Goal: Information Seeking & Learning: Learn about a topic

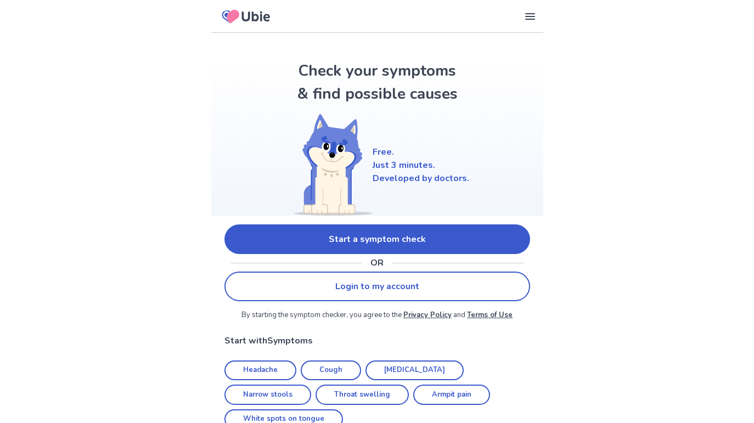
click at [370, 245] on link "Start a symptom check" at bounding box center [377, 239] width 306 height 30
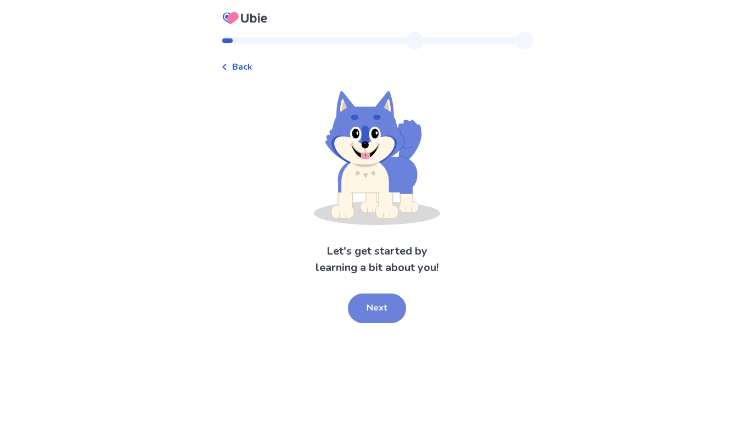
click at [381, 317] on button "Next" at bounding box center [377, 309] width 58 height 30
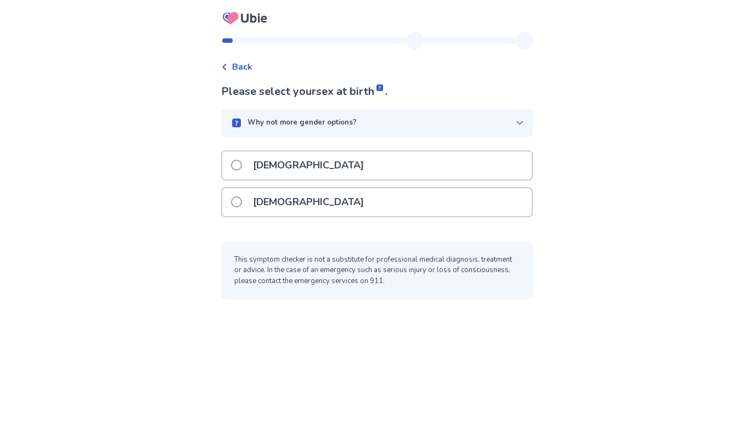
click at [331, 201] on div "[DEMOGRAPHIC_DATA]" at bounding box center [376, 202] width 309 height 28
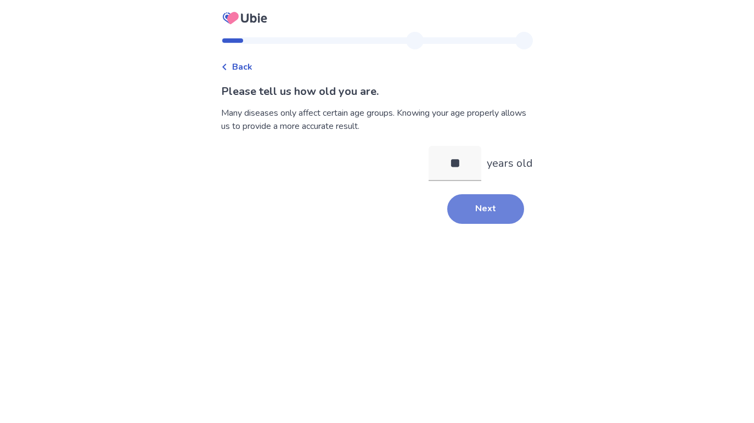
type input "**"
click at [504, 210] on button "Next" at bounding box center [485, 209] width 77 height 30
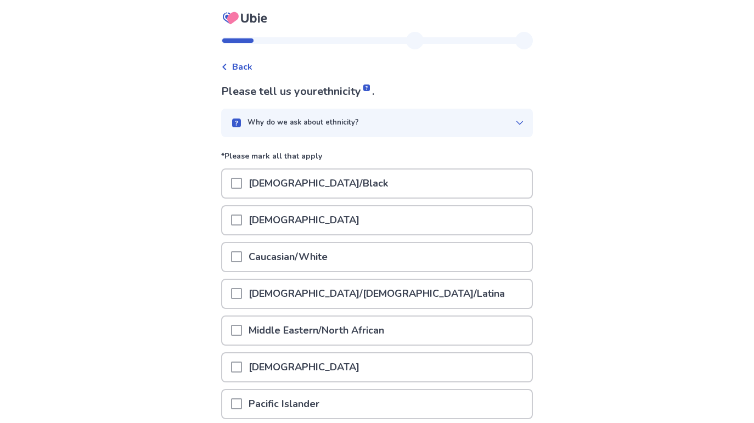
click at [334, 261] on p "Caucasian/White" at bounding box center [288, 257] width 92 height 28
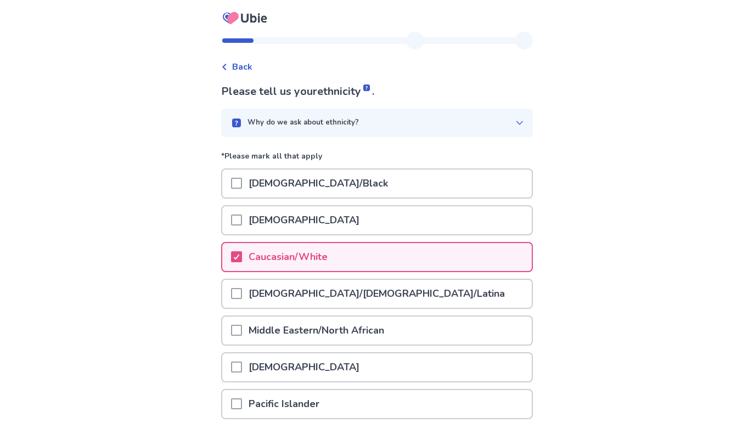
scroll to position [131, 0]
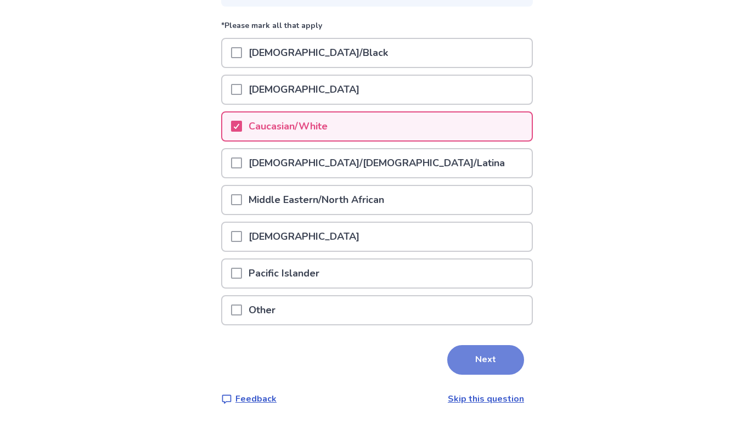
click at [470, 368] on button "Next" at bounding box center [485, 360] width 77 height 30
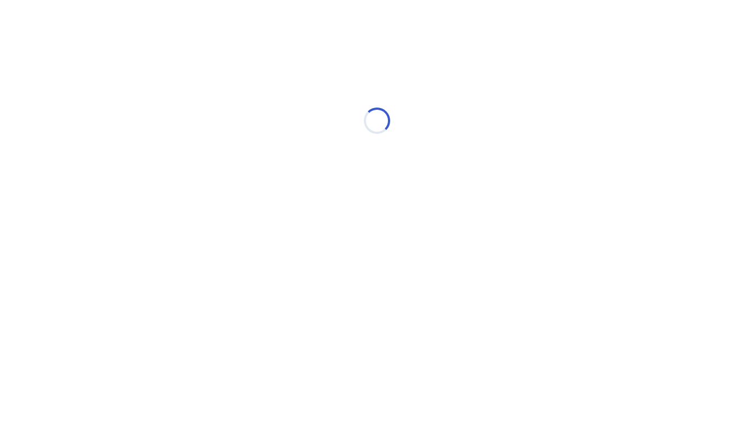
scroll to position [0, 0]
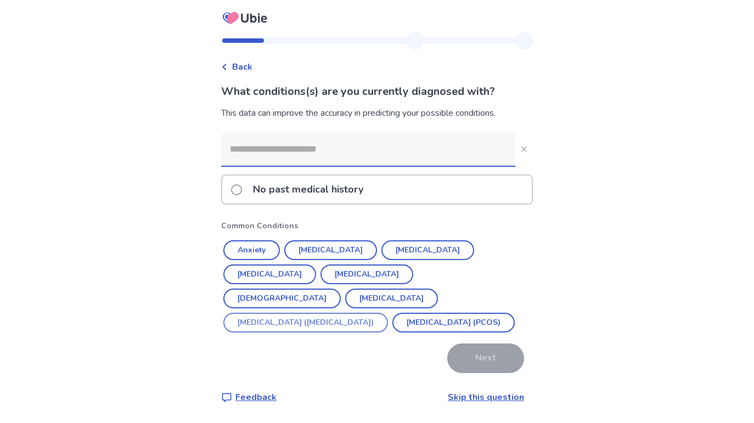
click at [342, 313] on button "Irritable Bowel Syndrome (IBS)" at bounding box center [305, 323] width 165 height 20
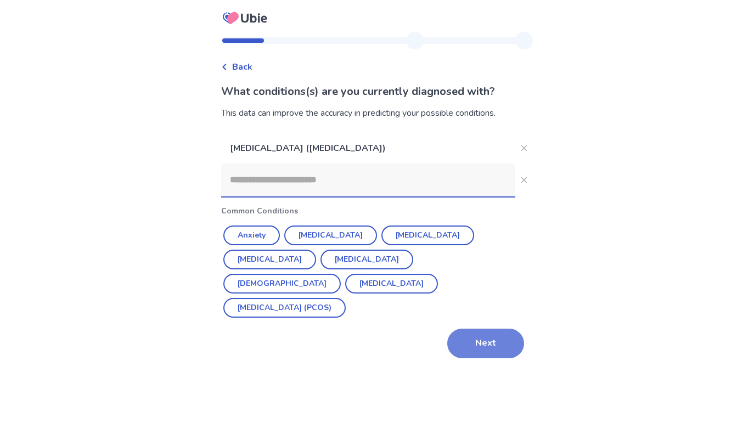
click at [483, 329] on button "Next" at bounding box center [485, 344] width 77 height 30
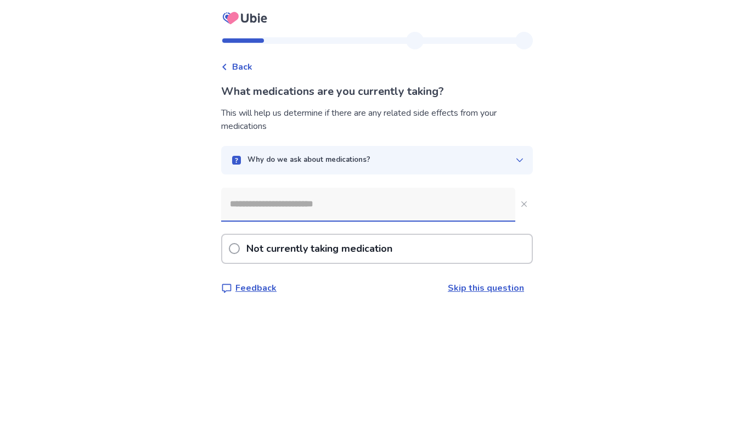
click at [420, 257] on div "Not currently taking medication" at bounding box center [377, 249] width 312 height 30
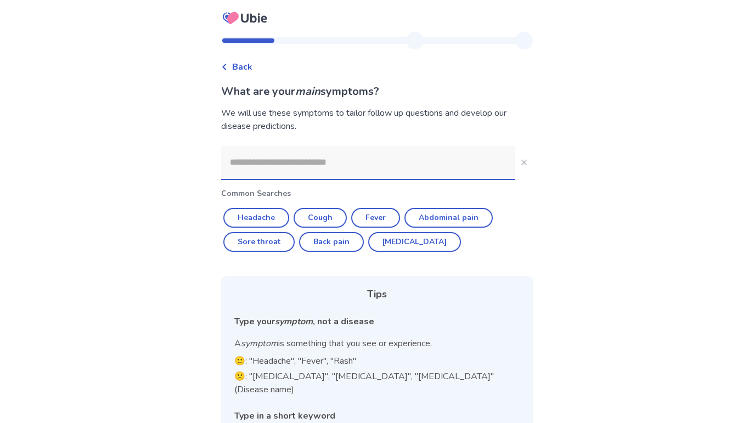
click at [386, 166] on input at bounding box center [368, 162] width 294 height 33
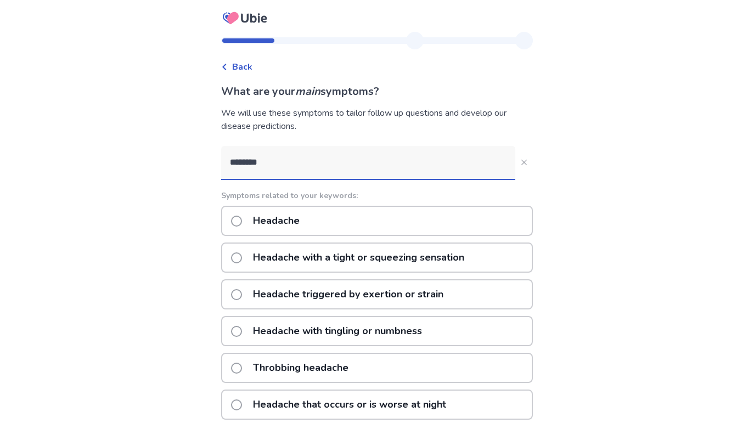
type input "********"
click at [337, 221] on div "Headache" at bounding box center [377, 221] width 312 height 30
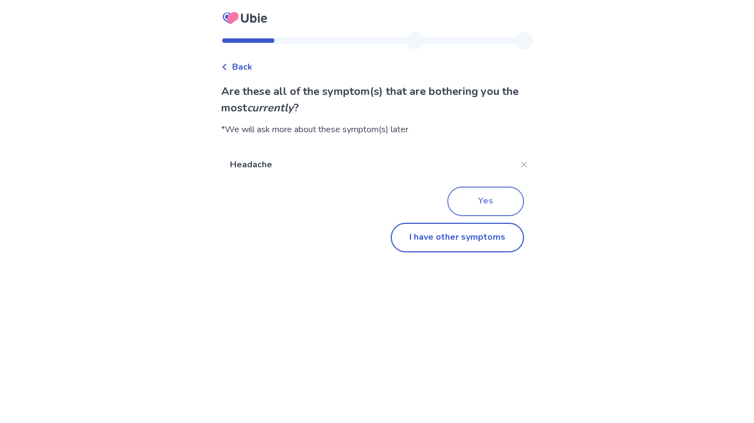
click at [498, 196] on button "Yes" at bounding box center [485, 202] width 77 height 30
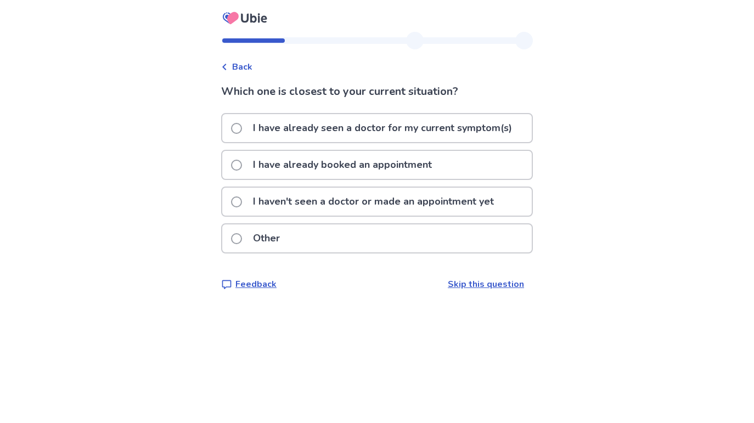
click at [368, 196] on p "I haven't seen a doctor or made an appointment yet" at bounding box center [373, 202] width 254 height 28
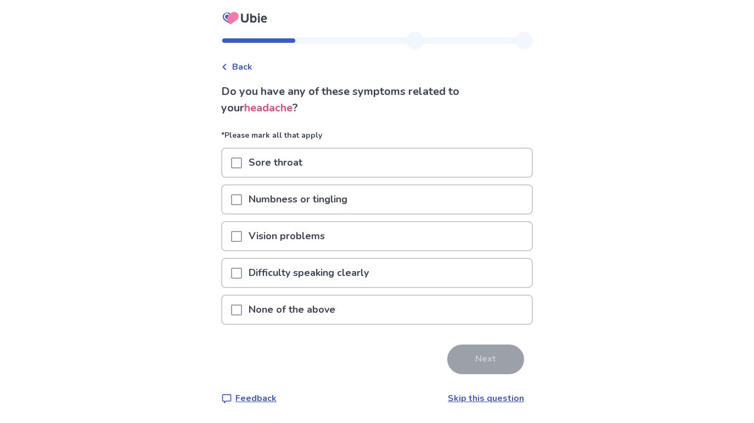
click at [309, 157] on p "Sore throat" at bounding box center [275, 163] width 67 height 28
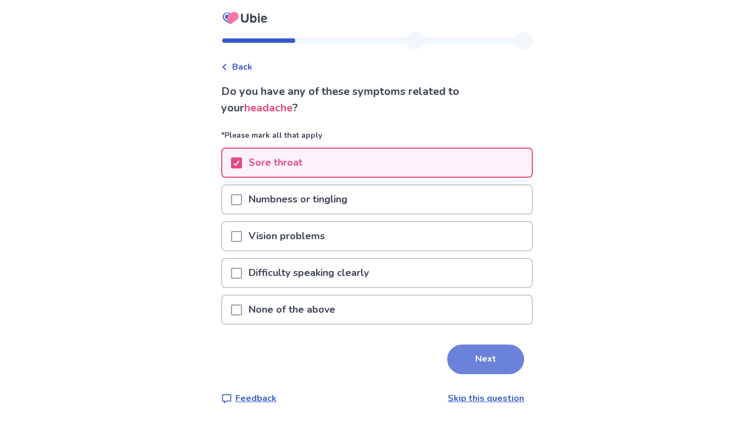
click at [476, 357] on button "Next" at bounding box center [485, 360] width 77 height 30
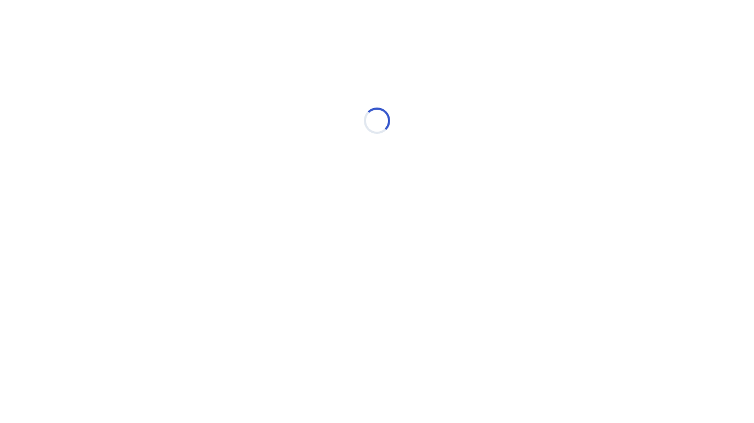
select select "*"
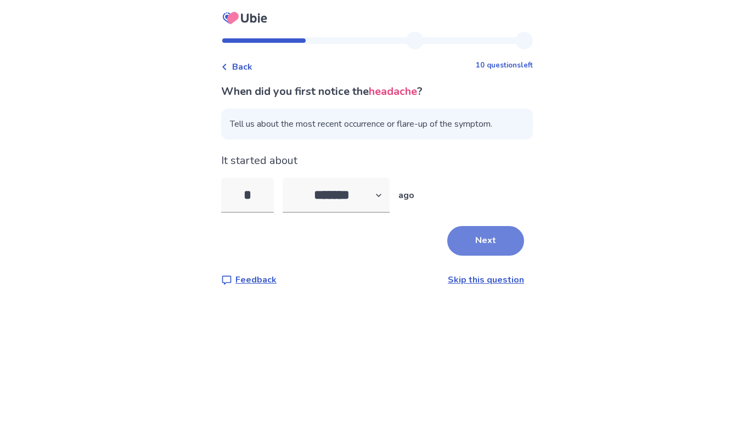
type input "*"
click at [487, 251] on button "Next" at bounding box center [485, 241] width 77 height 30
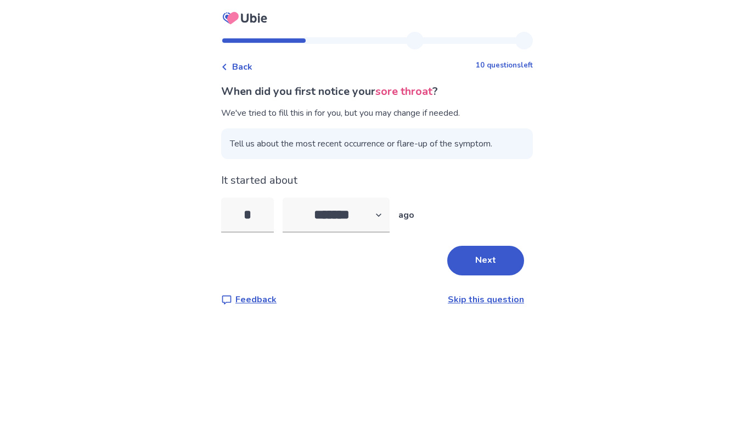
select select "*"
click at [487, 252] on button "Next" at bounding box center [485, 261] width 77 height 30
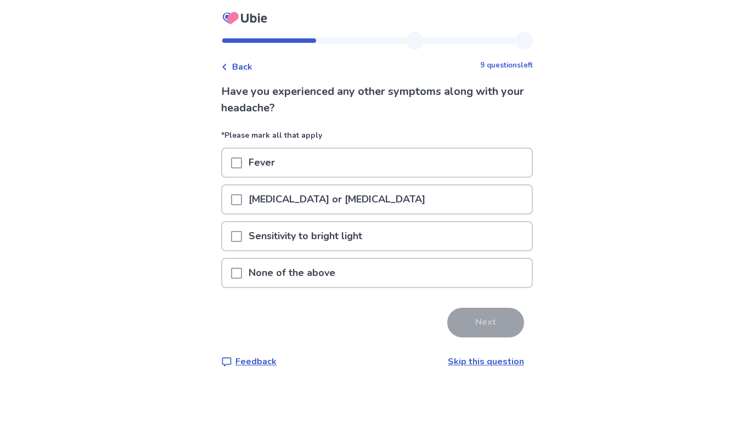
click at [374, 197] on div "Neck pain or stiffness" at bounding box center [376, 199] width 309 height 28
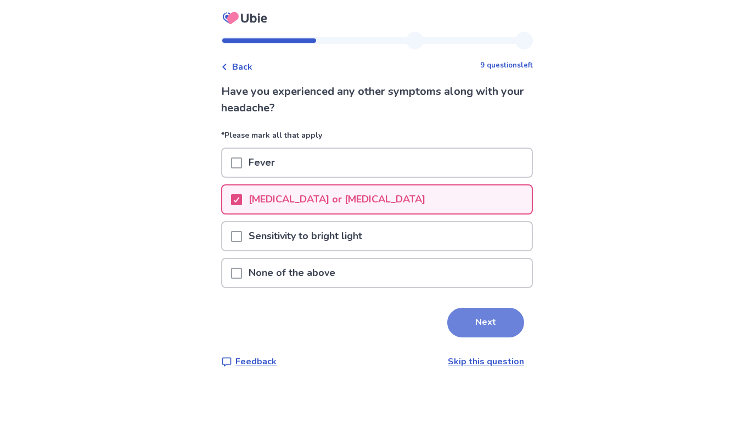
click at [477, 320] on button "Next" at bounding box center [485, 323] width 77 height 30
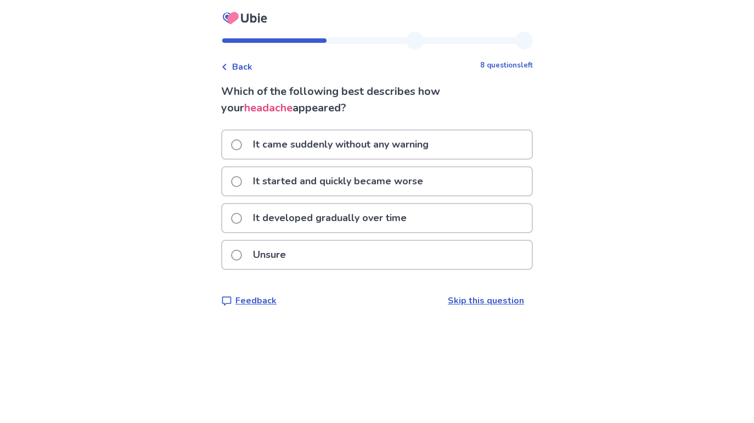
click at [404, 186] on p "It started and quickly became worse" at bounding box center [337, 181] width 183 height 28
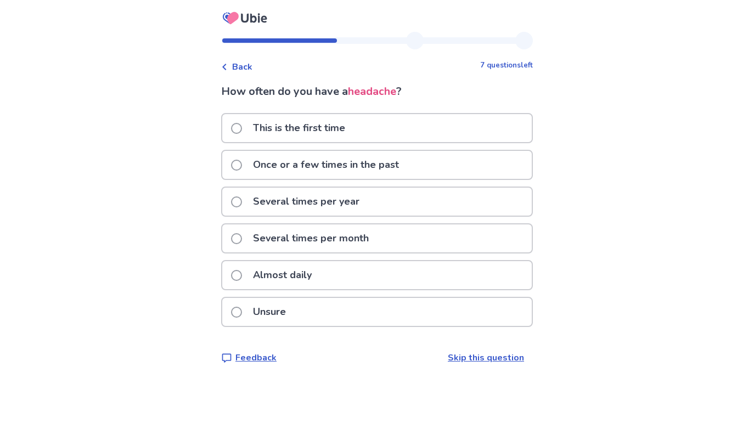
click at [355, 164] on p "Once or a few times in the past" at bounding box center [325, 165] width 159 height 28
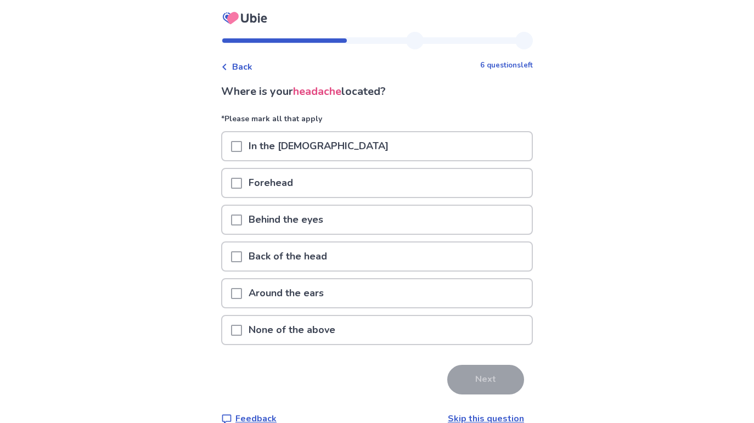
click at [343, 228] on div "Behind the eyes" at bounding box center [376, 220] width 309 height 28
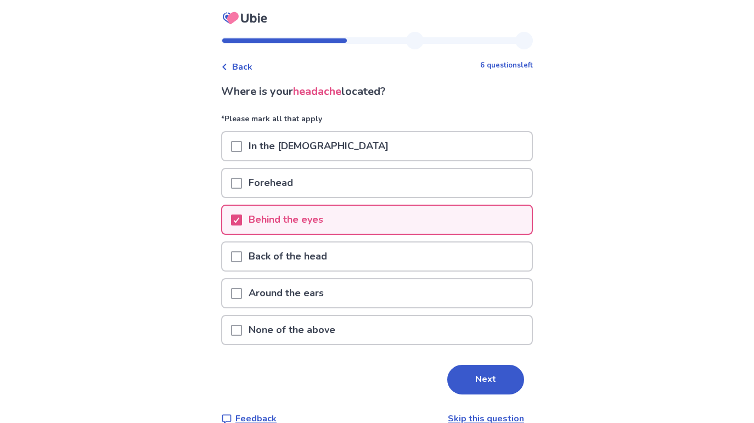
click at [326, 286] on p "Around the ears" at bounding box center [286, 293] width 88 height 28
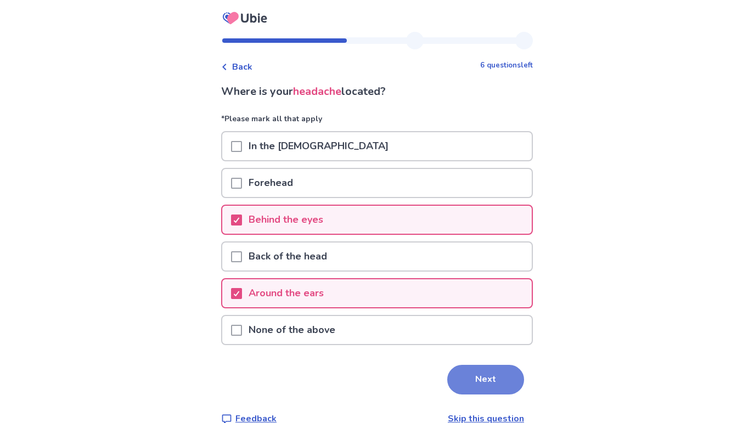
click at [499, 388] on button "Next" at bounding box center [485, 380] width 77 height 30
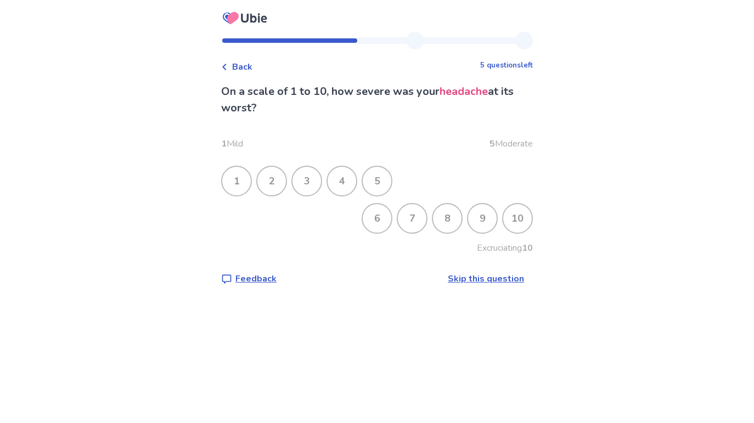
click at [398, 221] on div "7" at bounding box center [412, 218] width 29 height 29
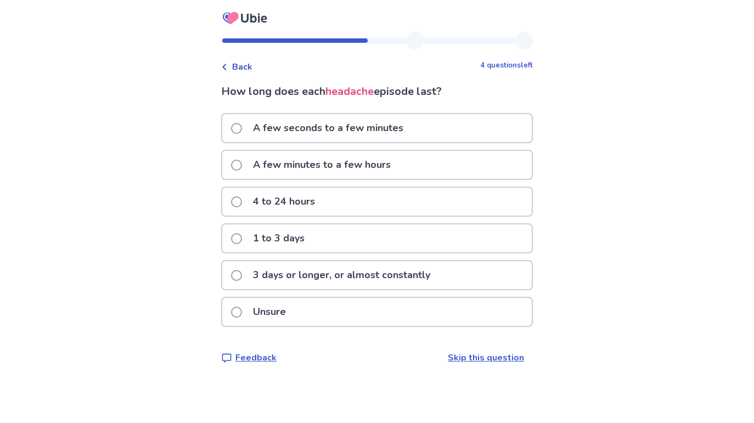
click at [356, 232] on div "1 to 3 days" at bounding box center [376, 238] width 309 height 28
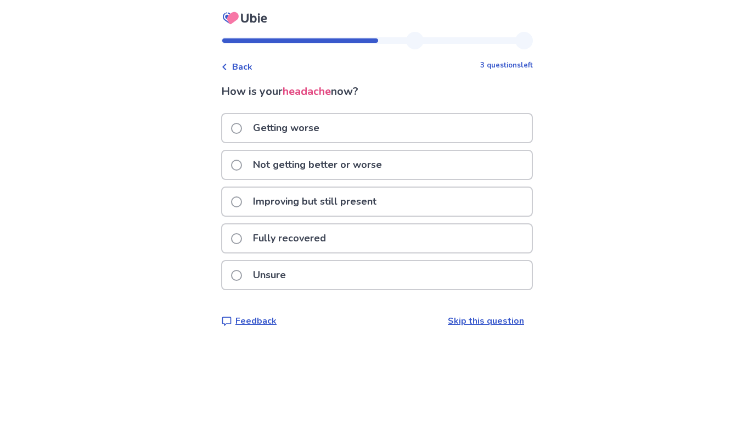
click at [388, 134] on div "Getting worse" at bounding box center [376, 128] width 309 height 28
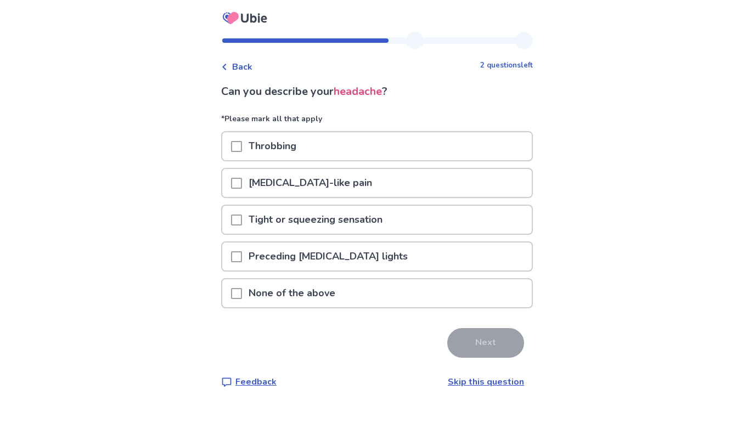
click at [388, 134] on div "Throbbing" at bounding box center [376, 146] width 309 height 28
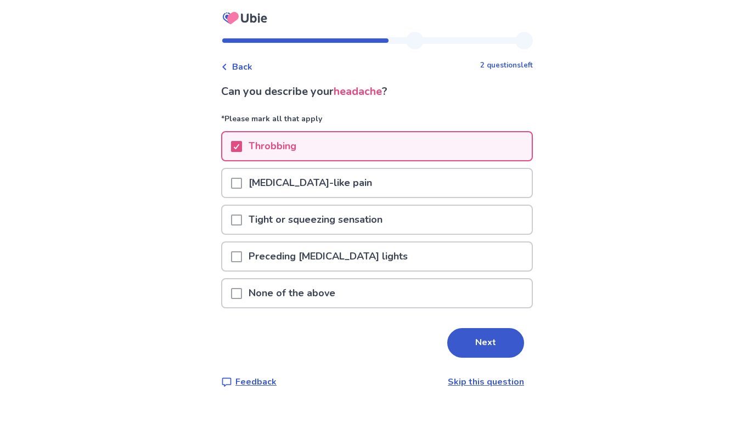
click at [375, 214] on p "Tight or squeezing sensation" at bounding box center [315, 220] width 147 height 28
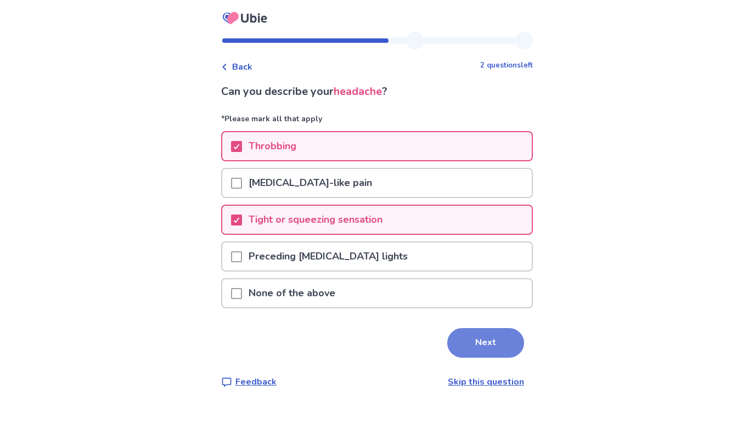
click at [463, 337] on button "Next" at bounding box center [485, 343] width 77 height 30
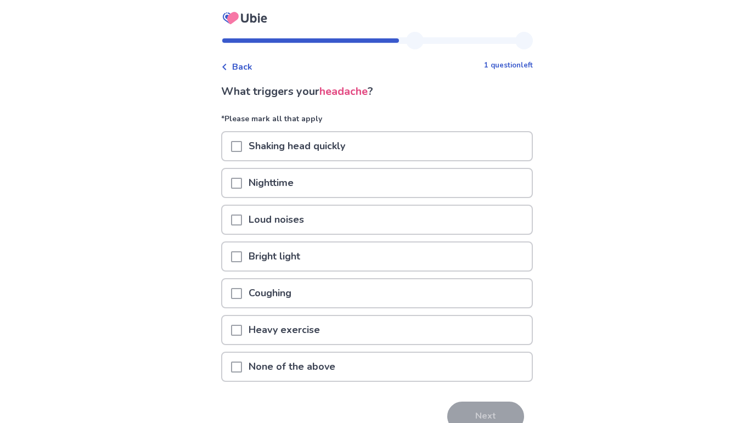
click at [332, 142] on p "Shaking head quickly" at bounding box center [297, 146] width 110 height 28
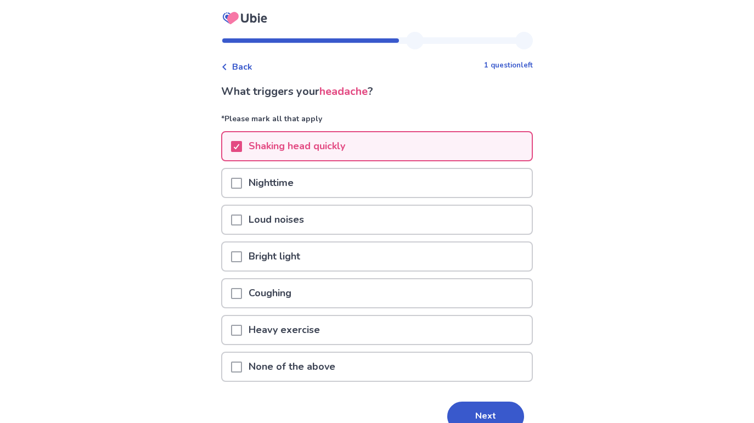
click at [298, 257] on p "Bright light" at bounding box center [274, 256] width 65 height 28
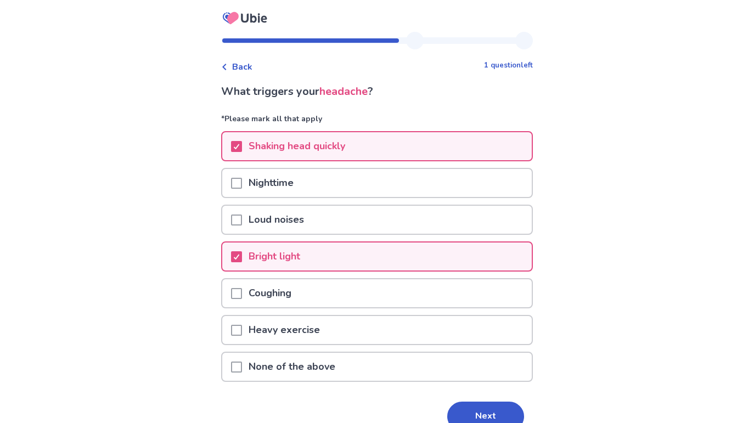
click at [313, 335] on p "Heavy exercise" at bounding box center [284, 330] width 84 height 28
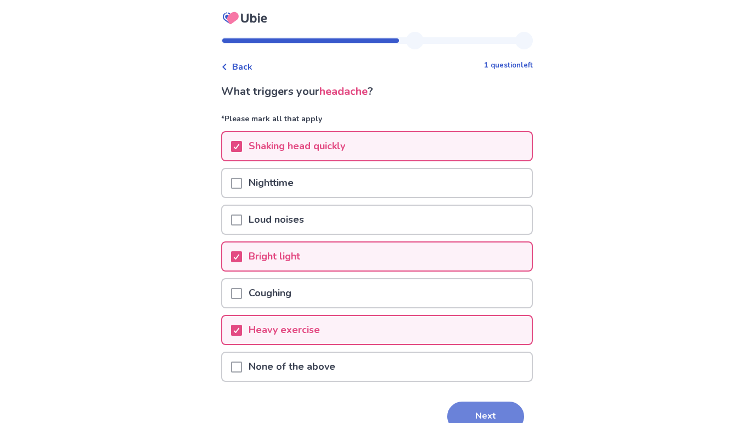
click at [476, 412] on button "Next" at bounding box center [485, 417] width 77 height 30
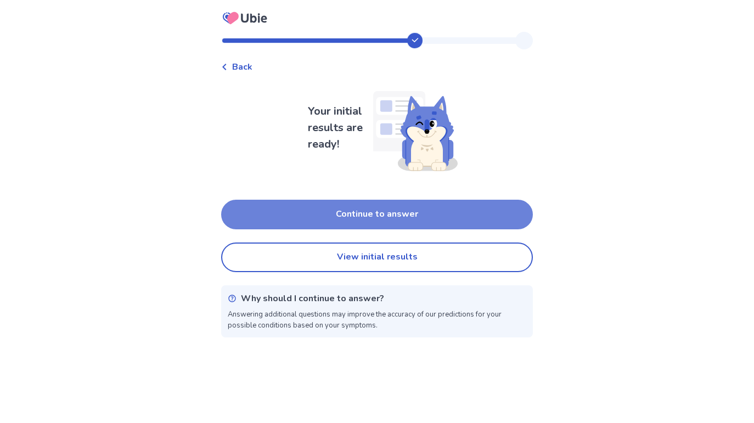
click at [374, 211] on button "Continue to answer" at bounding box center [377, 215] width 312 height 30
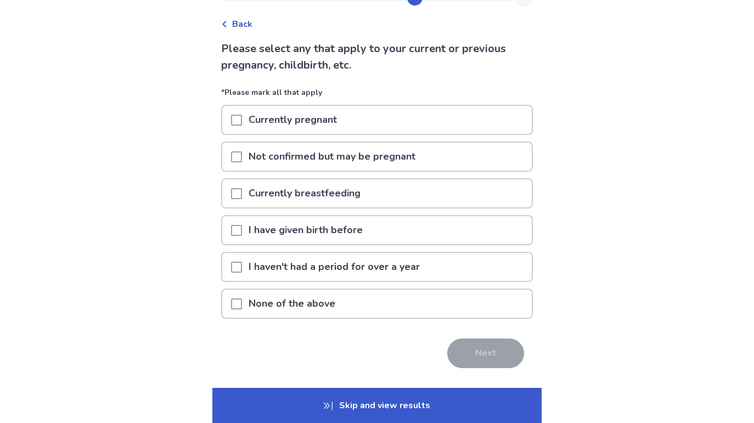
scroll to position [45, 0]
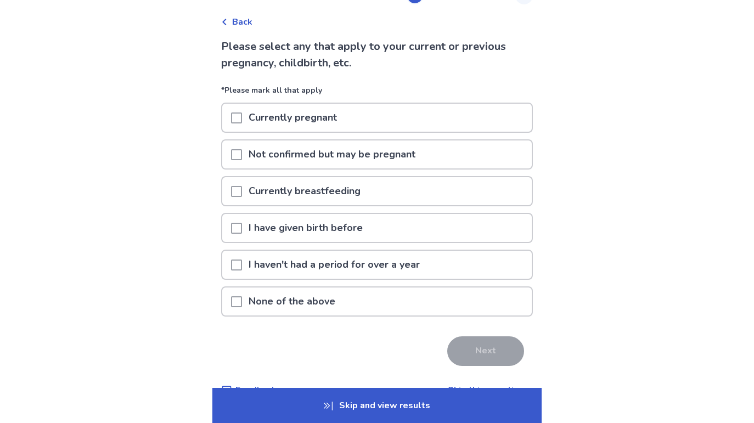
click at [292, 302] on p "None of the above" at bounding box center [292, 301] width 100 height 28
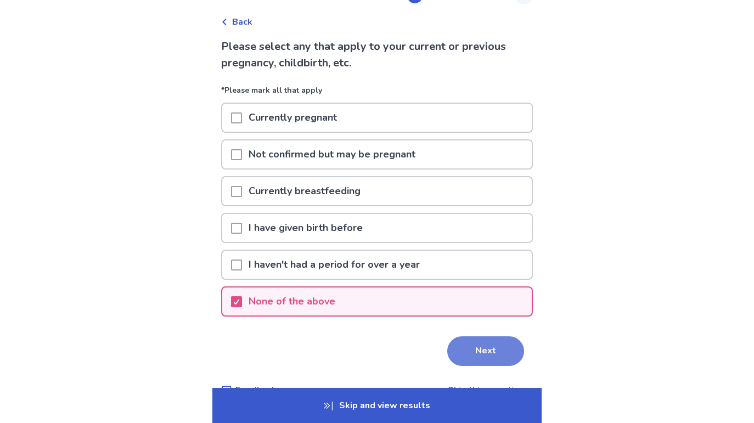
click at [483, 356] on button "Next" at bounding box center [485, 351] width 77 height 30
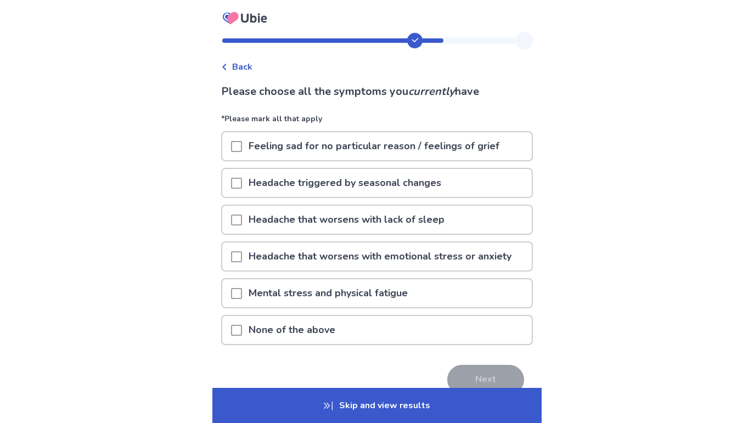
click at [253, 223] on p "Headache that worsens with lack of sleep" at bounding box center [346, 220] width 209 height 28
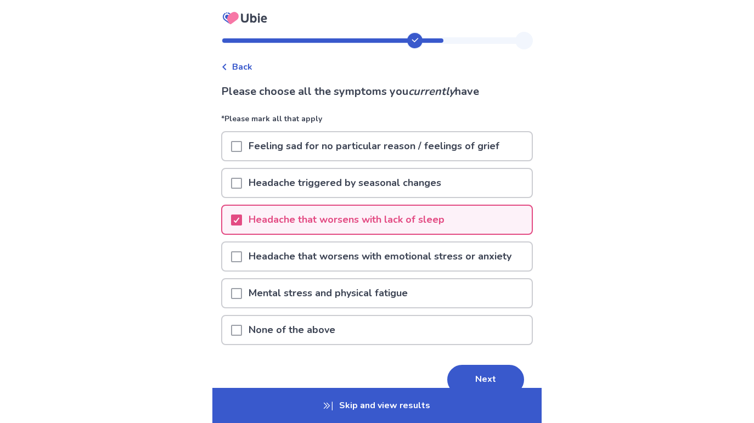
click at [252, 251] on p "Headache that worsens with emotional stress or anxiety" at bounding box center [380, 256] width 276 height 28
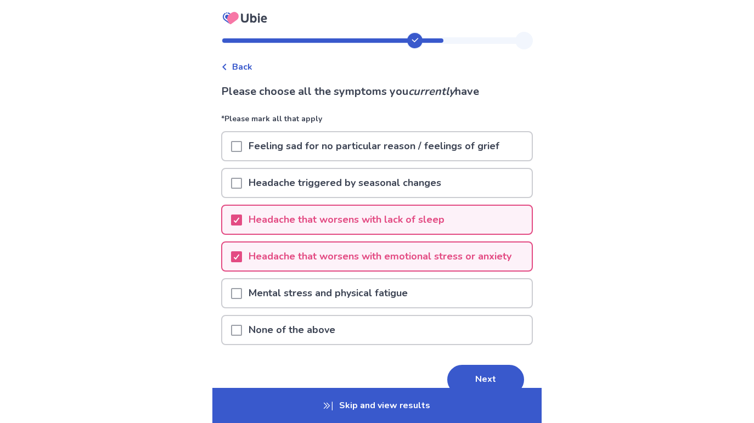
click at [447, 284] on div "Mental stress and physical fatigue" at bounding box center [376, 293] width 309 height 28
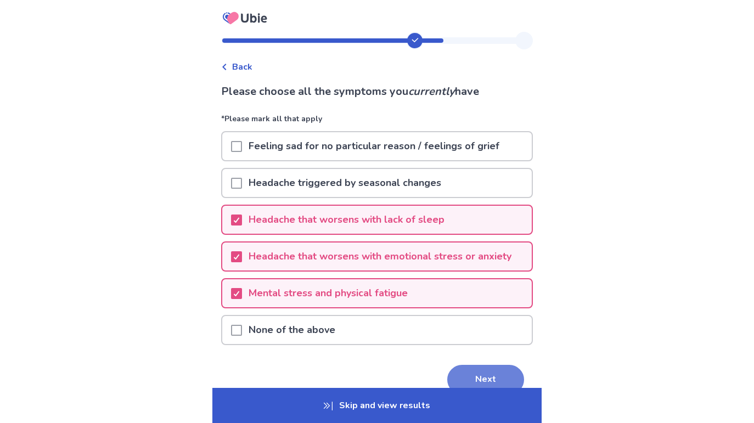
click at [476, 379] on button "Next" at bounding box center [485, 380] width 77 height 30
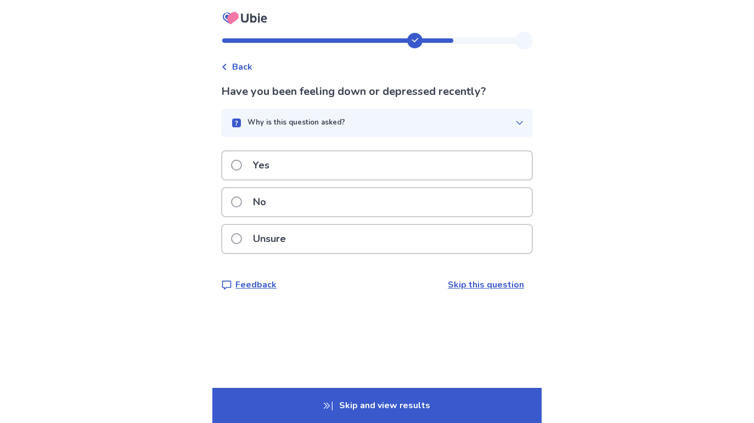
click at [382, 211] on div "No" at bounding box center [376, 202] width 309 height 28
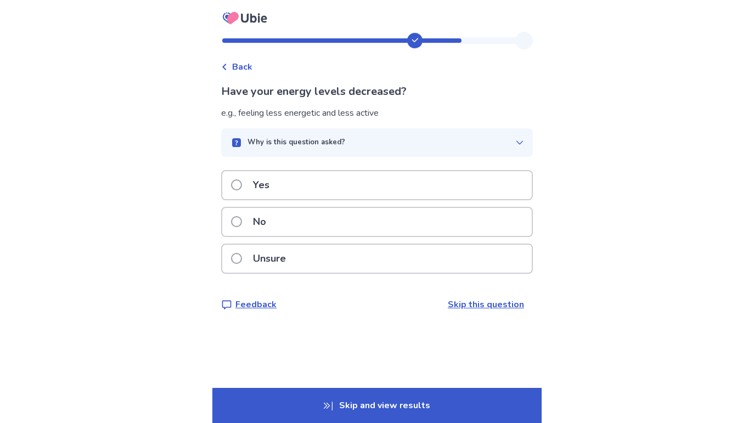
click at [334, 252] on div "Unsure" at bounding box center [376, 259] width 309 height 28
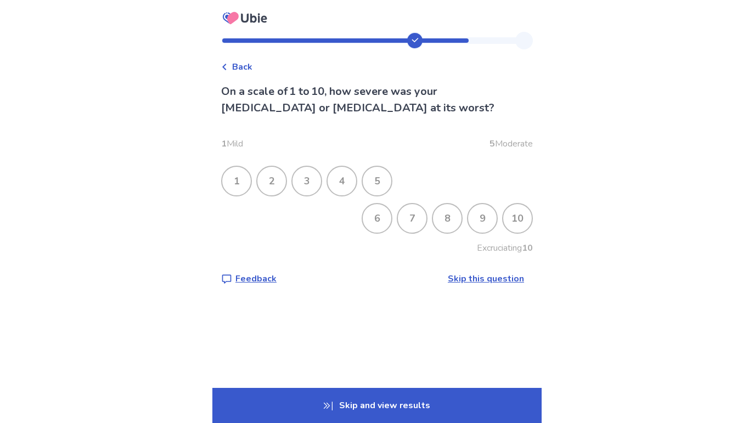
click at [344, 177] on div "4" at bounding box center [342, 181] width 29 height 29
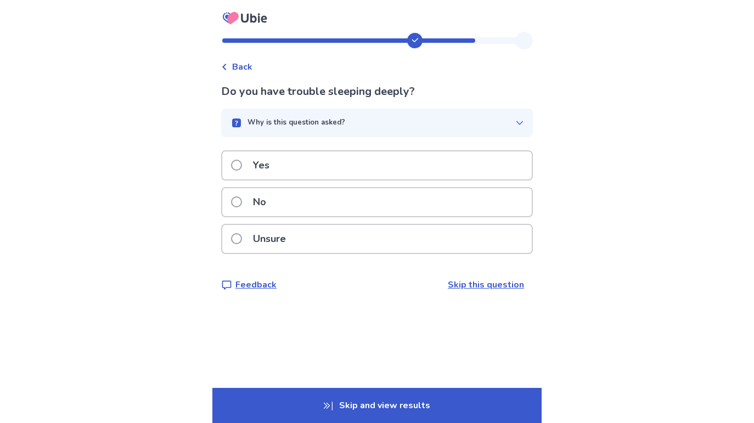
click at [356, 198] on div "No" at bounding box center [376, 202] width 309 height 28
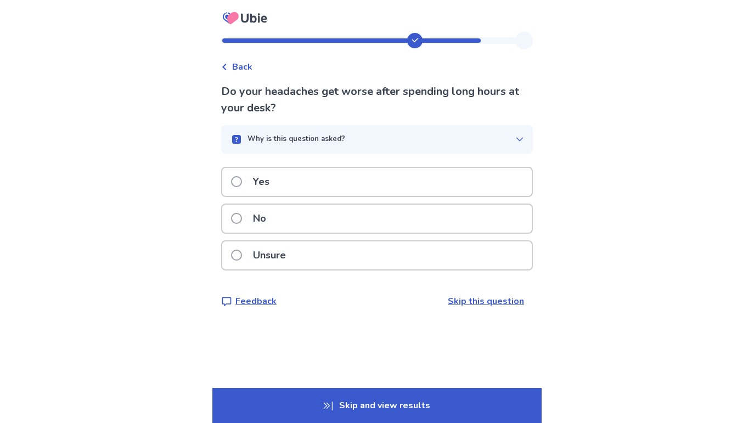
click at [316, 184] on div "Yes" at bounding box center [376, 182] width 309 height 28
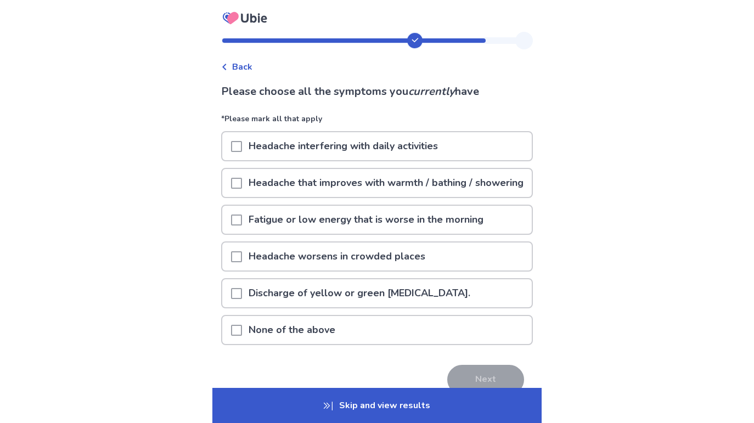
click at [313, 234] on p "Fatigue or low energy that is worse in the morning" at bounding box center [366, 220] width 248 height 28
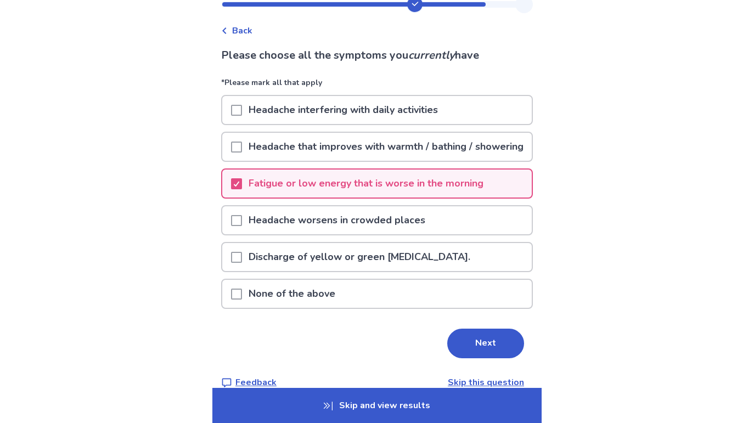
scroll to position [43, 0]
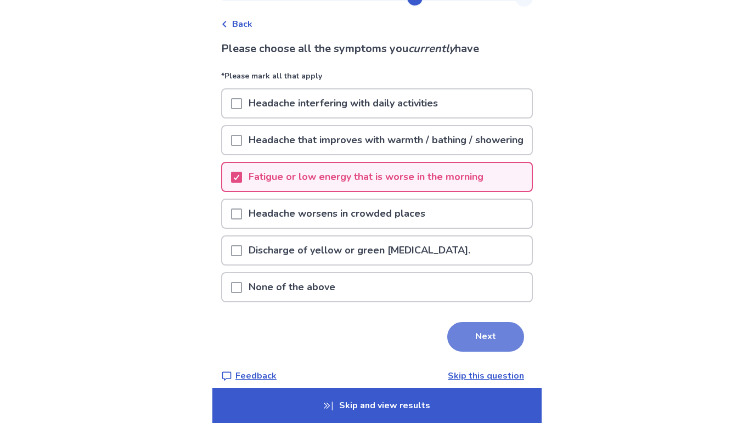
click at [486, 352] on button "Next" at bounding box center [485, 337] width 77 height 30
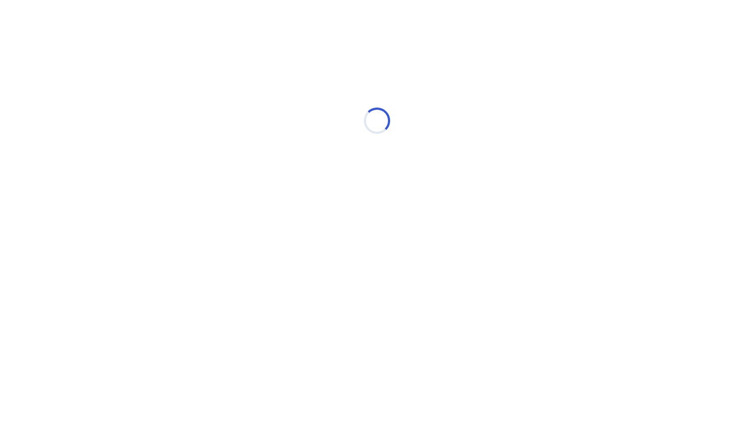
scroll to position [0, 0]
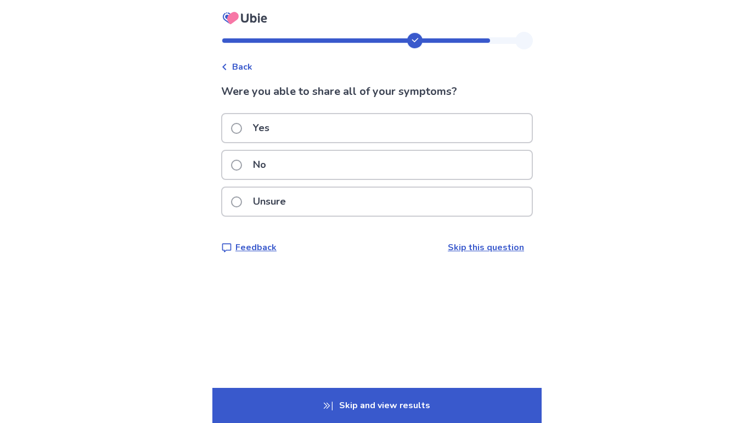
click at [381, 130] on div "Yes" at bounding box center [376, 128] width 309 height 28
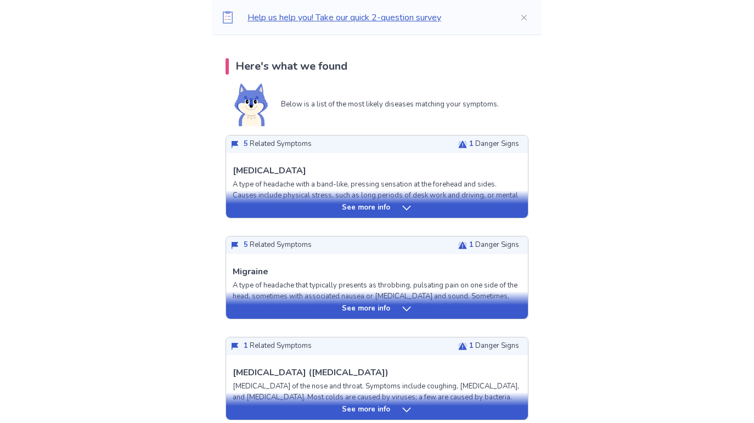
scroll to position [229, 0]
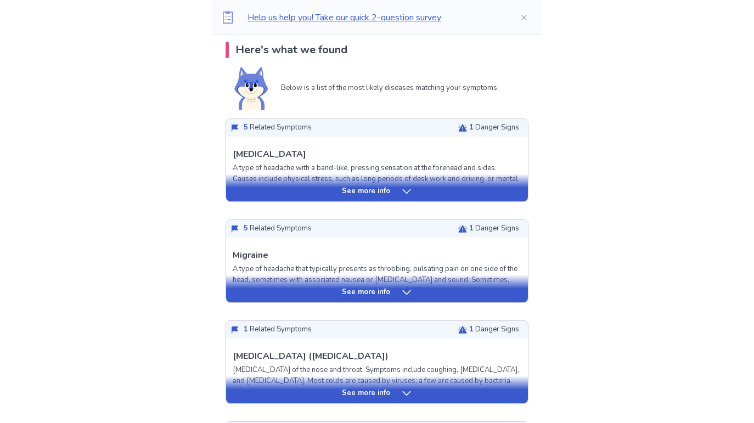
click at [379, 190] on p "See more info" at bounding box center [366, 191] width 48 height 11
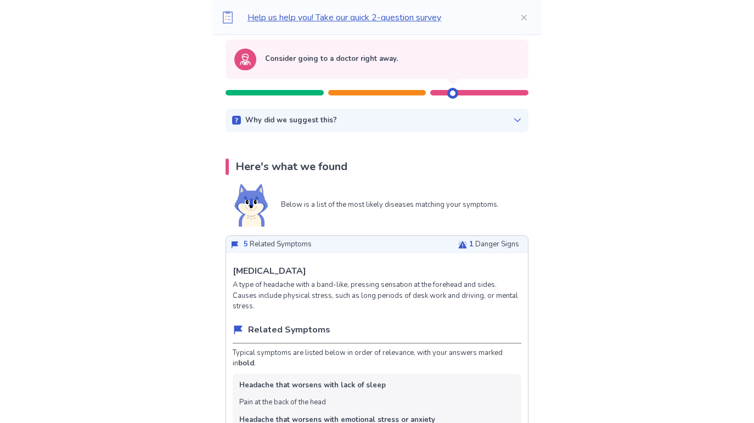
scroll to position [0, 0]
